Goal: Task Accomplishment & Management: Manage account settings

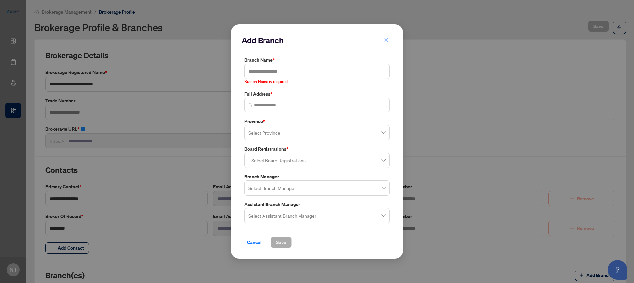
scroll to position [91, 0]
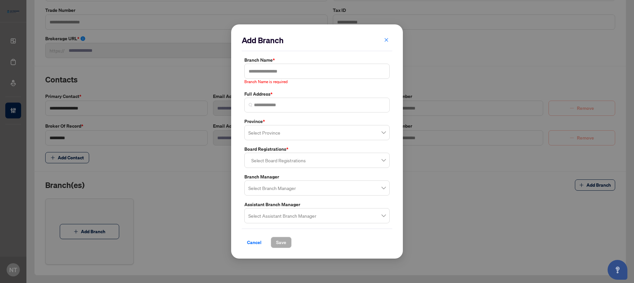
click at [283, 63] on label "Branch Name *" at bounding box center [316, 59] width 145 height 7
click at [285, 66] on input "text" at bounding box center [316, 71] width 145 height 15
type input "*"
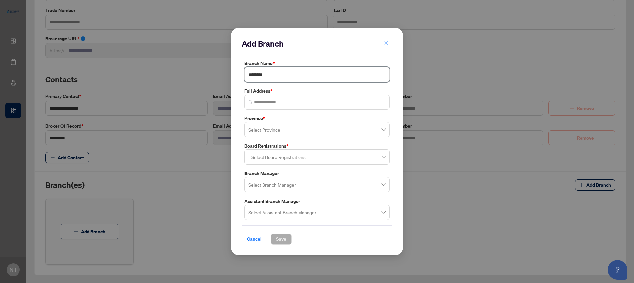
type input "********"
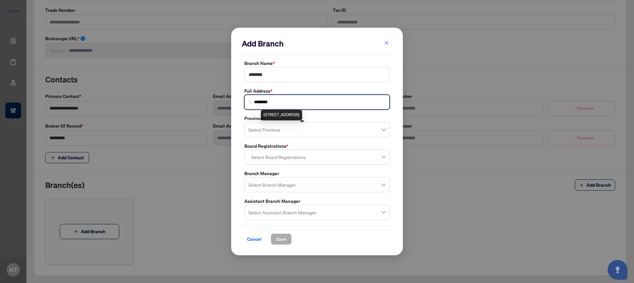
click at [281, 118] on div "760 Paper Birch Drive, Markham, ON, Canada" at bounding box center [281, 115] width 41 height 11
click at [281, 110] on div "760 Paper Birch Drive, Markham, ON, Canada" at bounding box center [281, 115] width 41 height 11
click at [339, 101] on input "**********" at bounding box center [319, 102] width 131 height 7
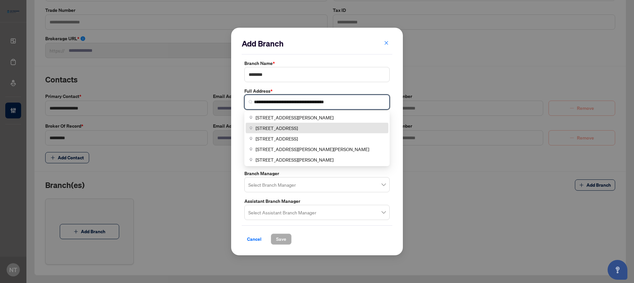
click at [339, 101] on input "**********" at bounding box center [319, 102] width 131 height 7
click at [338, 116] on div "760 Pape Avenue, Toronto, ON, Canada" at bounding box center [317, 117] width 135 height 7
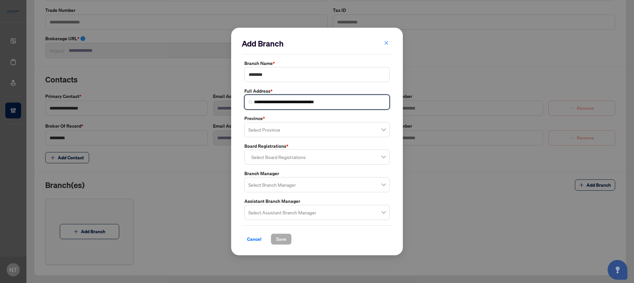
type input "**********"
click at [258, 129] on input "search" at bounding box center [313, 131] width 131 height 15
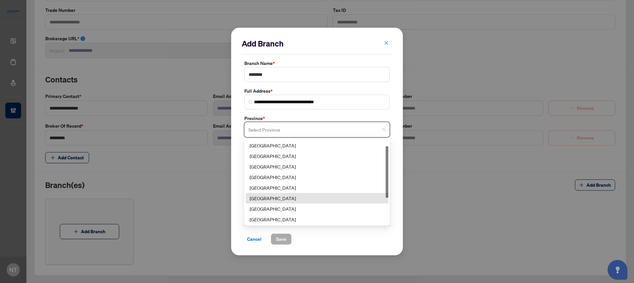
scroll to position [31, 0]
click at [282, 197] on div "Ontario" at bounding box center [317, 198] width 135 height 7
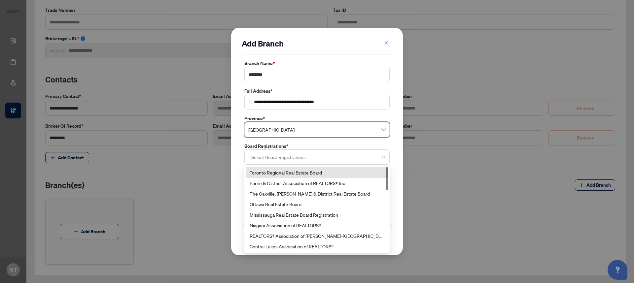
click at [286, 158] on div at bounding box center [317, 157] width 137 height 12
click at [285, 175] on div "Toronto Regional Real Estate Board" at bounding box center [317, 172] width 135 height 7
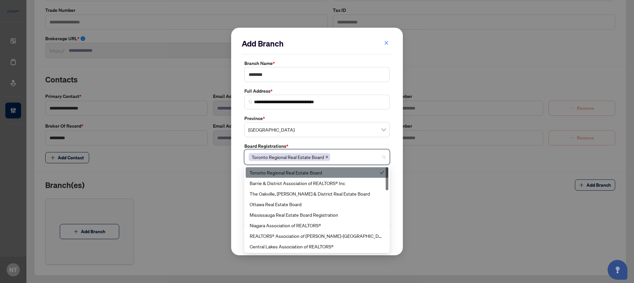
click at [238, 173] on div "**********" at bounding box center [317, 142] width 172 height 228
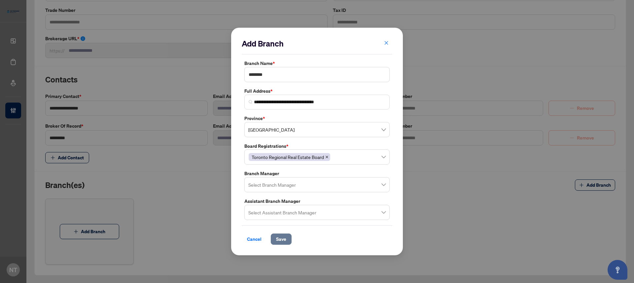
click at [282, 238] on span "Save" at bounding box center [281, 239] width 10 height 11
click at [283, 241] on span "Save" at bounding box center [281, 239] width 10 height 11
click at [259, 232] on div "Cancel Save" at bounding box center [317, 235] width 151 height 19
click at [257, 236] on span "Cancel" at bounding box center [254, 239] width 15 height 11
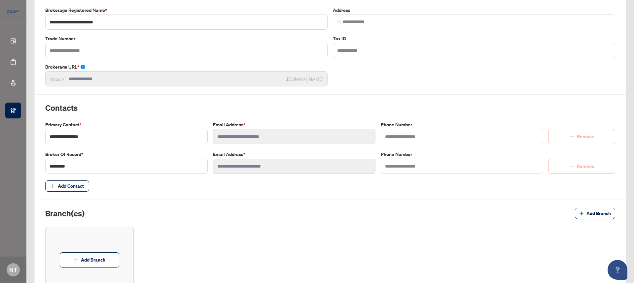
scroll to position [0, 0]
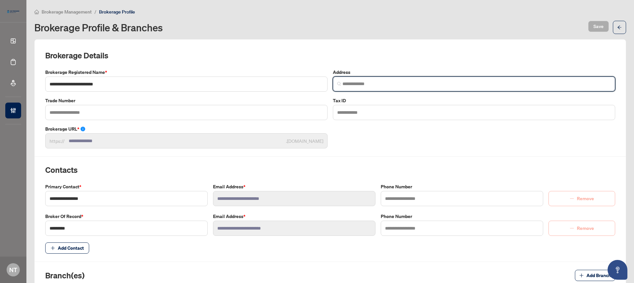
click at [357, 87] on input "search" at bounding box center [477, 84] width 269 height 7
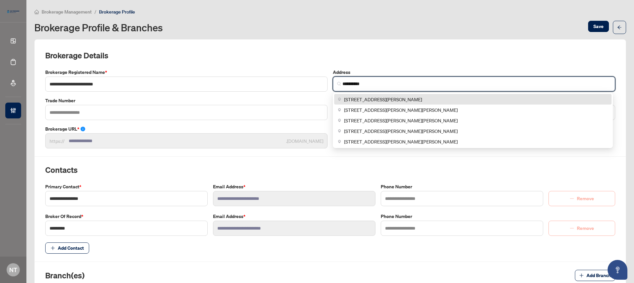
click at [424, 97] on div "760 Pape Avenue, Toronto, ON, Canada" at bounding box center [473, 99] width 270 height 7
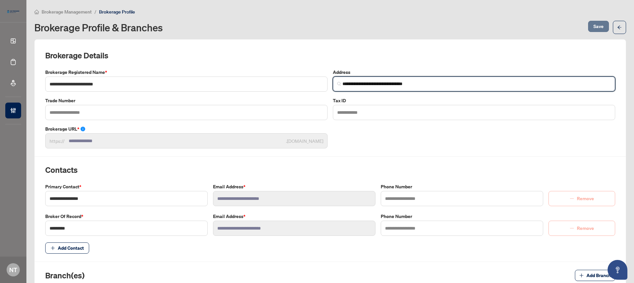
type input "**********"
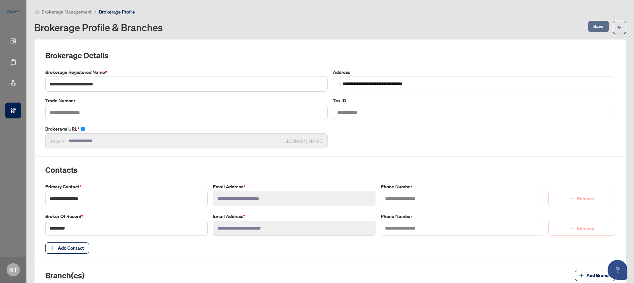
click at [594, 27] on span "Save" at bounding box center [599, 26] width 10 height 11
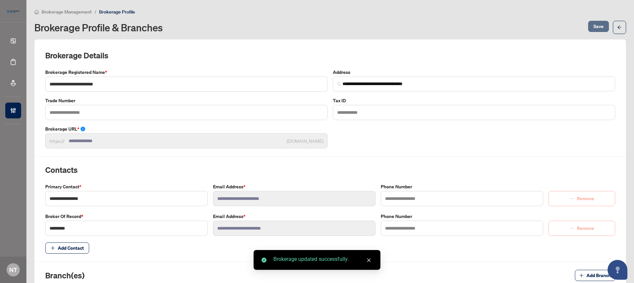
click at [594, 27] on span "Save" at bounding box center [599, 26] width 10 height 11
click at [64, 11] on span "Brokerage Management" at bounding box center [67, 12] width 50 height 6
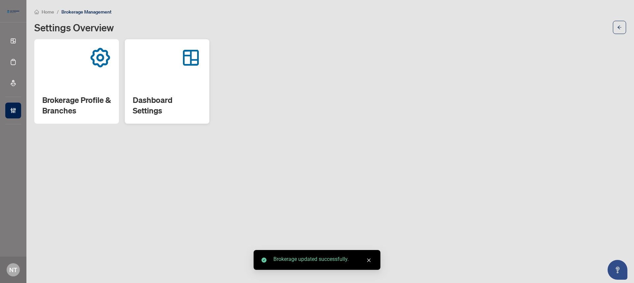
click at [163, 78] on div "Dashboard Settings" at bounding box center [167, 81] width 85 height 85
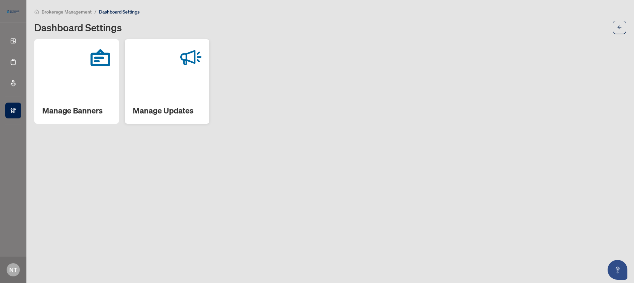
click at [154, 66] on div at bounding box center [167, 57] width 69 height 21
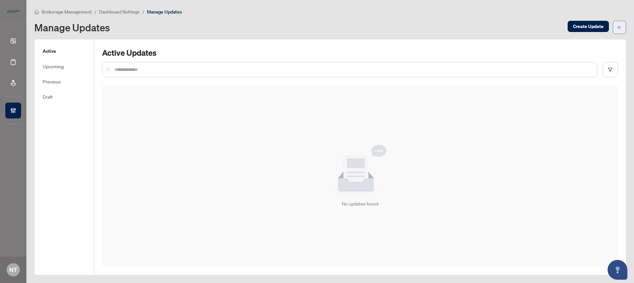
click at [621, 26] on icon "arrow-left" at bounding box center [619, 27] width 5 height 5
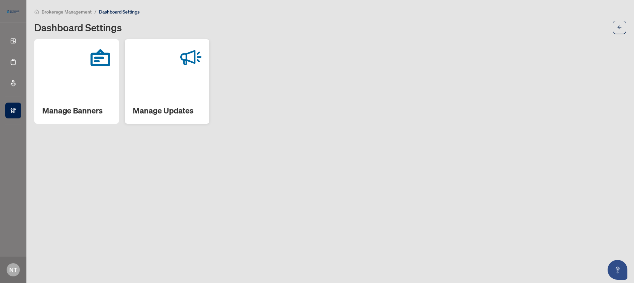
click at [172, 61] on div at bounding box center [167, 57] width 69 height 21
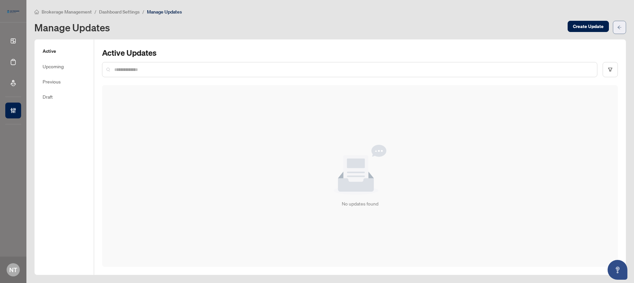
click at [619, 27] on icon "arrow-left" at bounding box center [620, 27] width 4 height 4
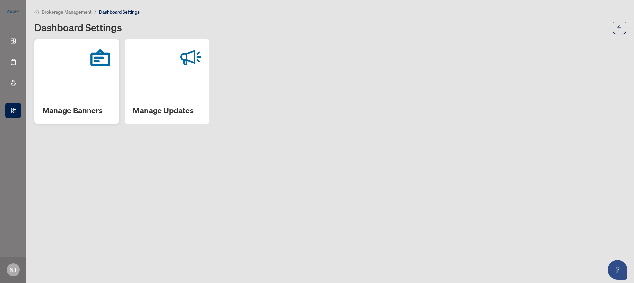
click at [96, 106] on h2 "Manage Banners" at bounding box center [76, 110] width 69 height 11
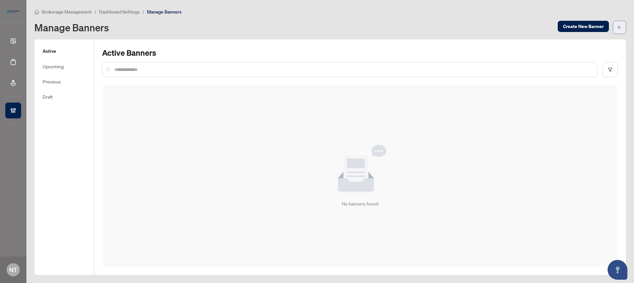
click at [621, 24] on span "button" at bounding box center [619, 27] width 5 height 11
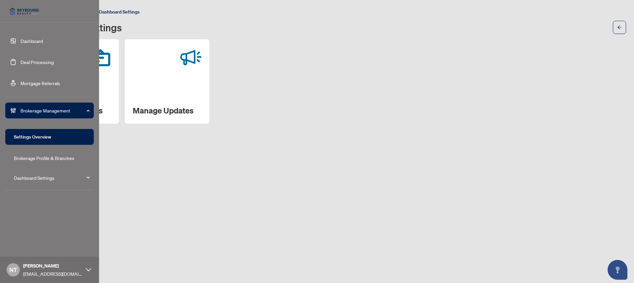
click at [26, 42] on link "Dashboard" at bounding box center [31, 41] width 22 height 6
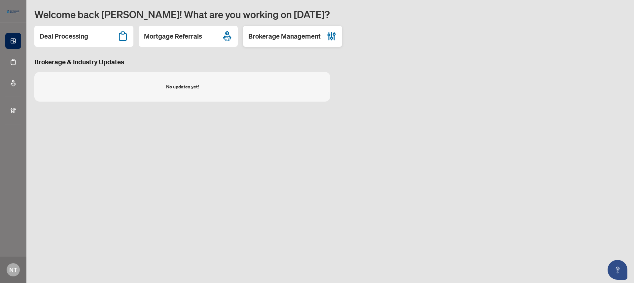
click at [275, 39] on h2 "Brokerage Management" at bounding box center [284, 36] width 72 height 9
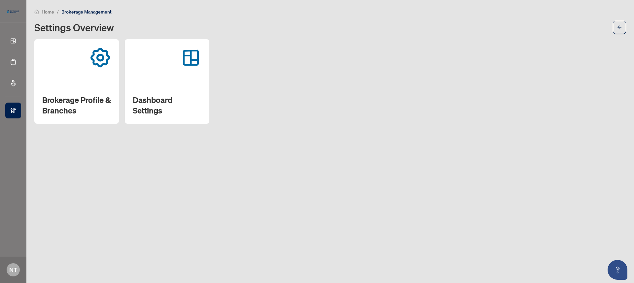
click at [45, 10] on span "Home" at bounding box center [48, 12] width 13 height 6
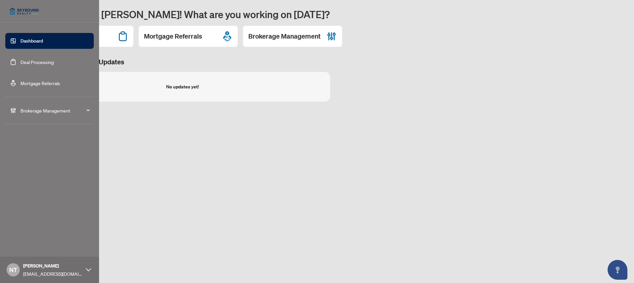
click at [18, 109] on div "Brokerage Management" at bounding box center [49, 111] width 89 height 16
click at [55, 179] on link "Dashboard Settings" at bounding box center [34, 178] width 41 height 6
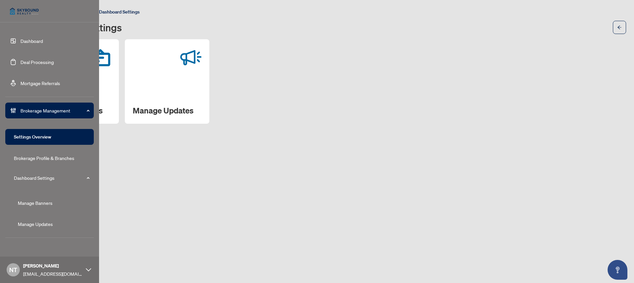
click at [49, 178] on link "Dashboard Settings" at bounding box center [34, 178] width 41 height 6
click at [55, 109] on span "Brokerage Management" at bounding box center [54, 110] width 69 height 7
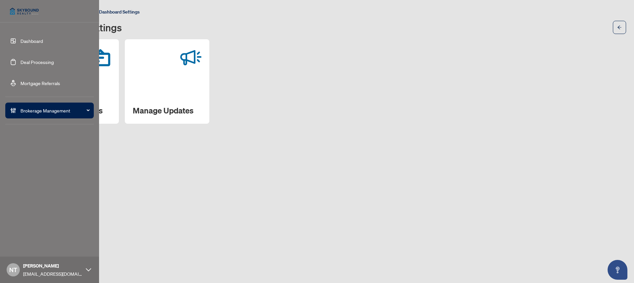
click at [55, 109] on span "Brokerage Management" at bounding box center [54, 110] width 69 height 7
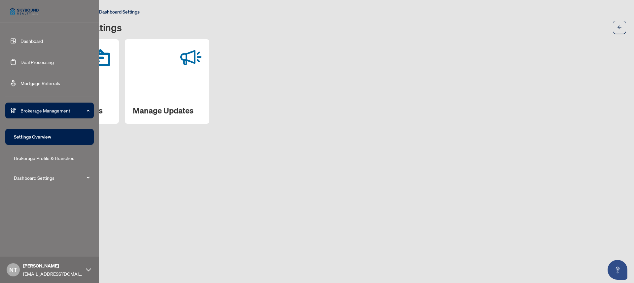
click at [51, 161] on link "Brokerage Profile & Branches" at bounding box center [44, 158] width 60 height 6
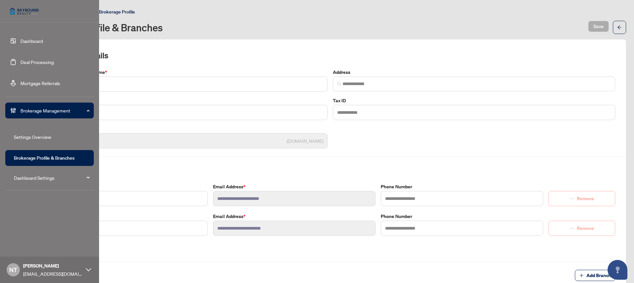
type input "**********"
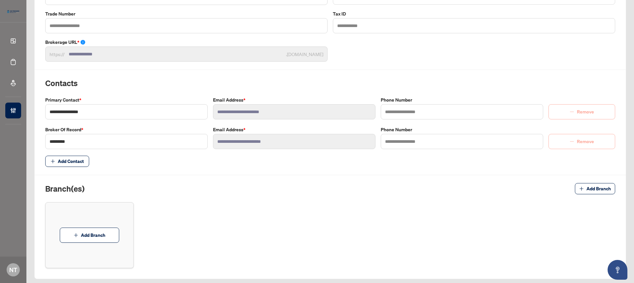
scroll to position [91, 0]
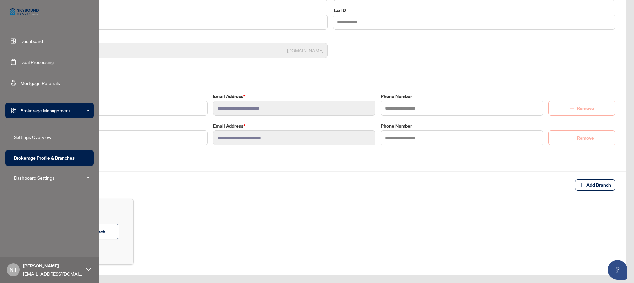
click at [22, 269] on div "NT Nicoletta Tompros chantelf+pcsky@myabode.ca" at bounding box center [49, 270] width 99 height 26
click at [33, 244] on span "Logout" at bounding box center [26, 244] width 15 height 11
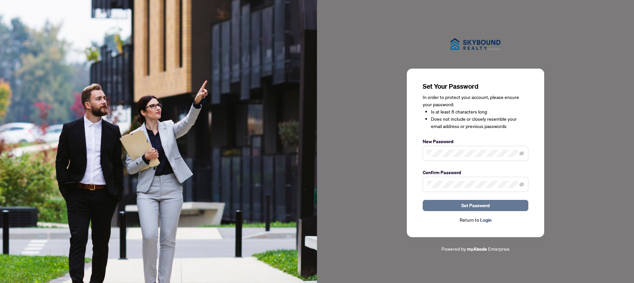
click at [501, 203] on button "Set Password" at bounding box center [476, 205] width 106 height 11
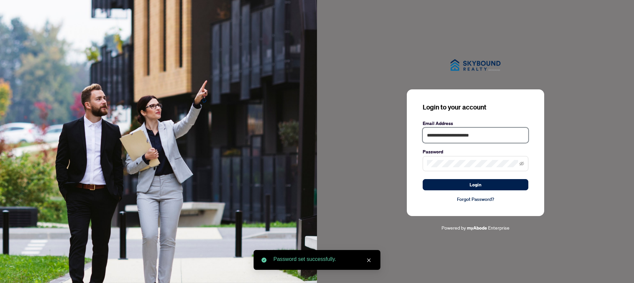
click at [456, 135] on input "**********" at bounding box center [476, 135] width 106 height 15
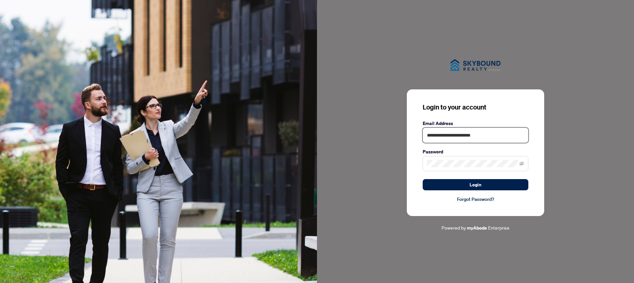
type input "**********"
click at [423, 179] on button "Login" at bounding box center [476, 184] width 106 height 11
